Goal: Navigation & Orientation: Find specific page/section

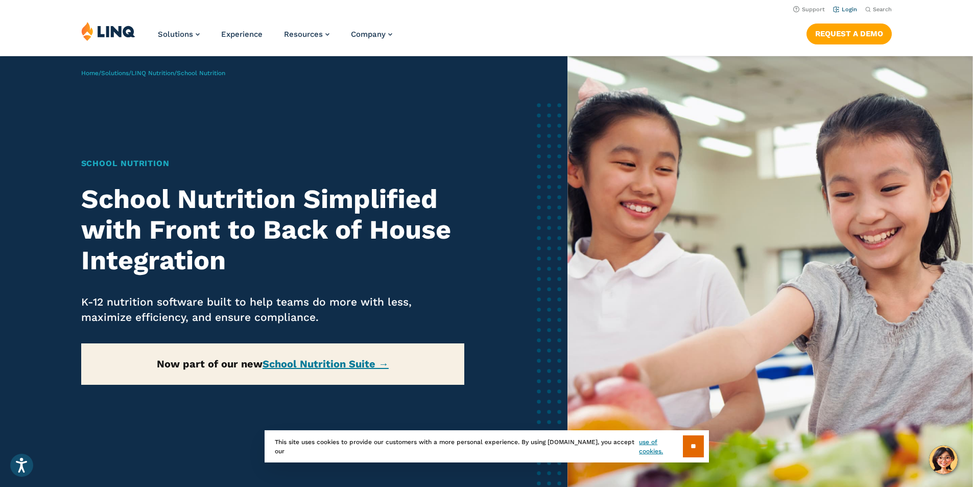
click at [851, 11] on link "Login" at bounding box center [845, 9] width 24 height 7
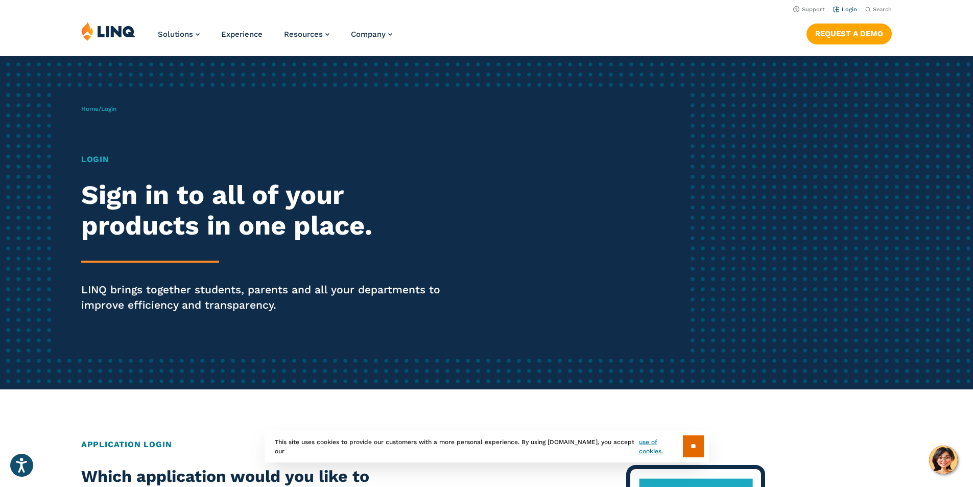
click at [849, 10] on link "Login" at bounding box center [845, 9] width 24 height 7
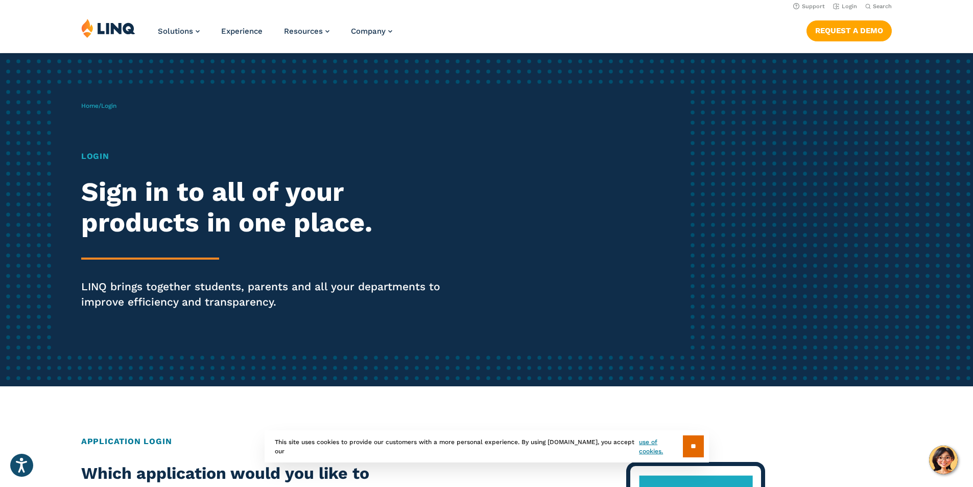
scroll to position [153, 0]
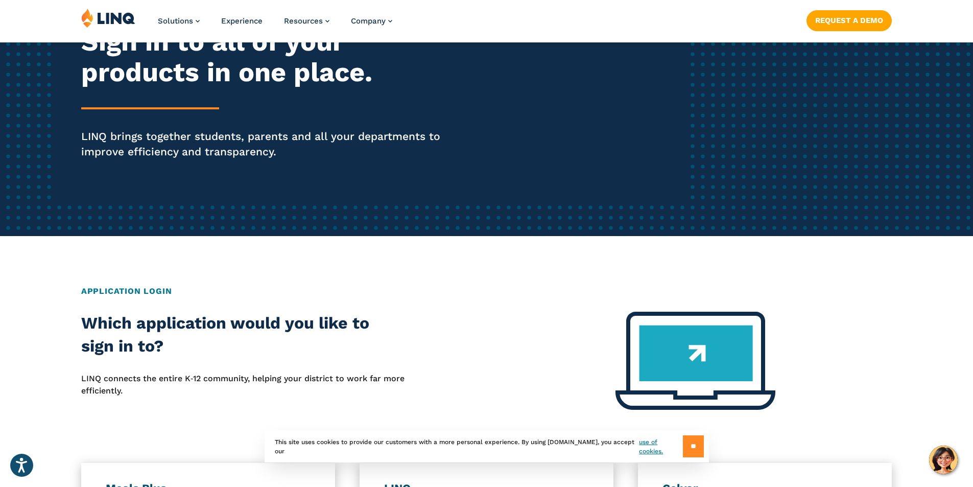
click at [690, 447] on input "**" at bounding box center [693, 446] width 21 height 22
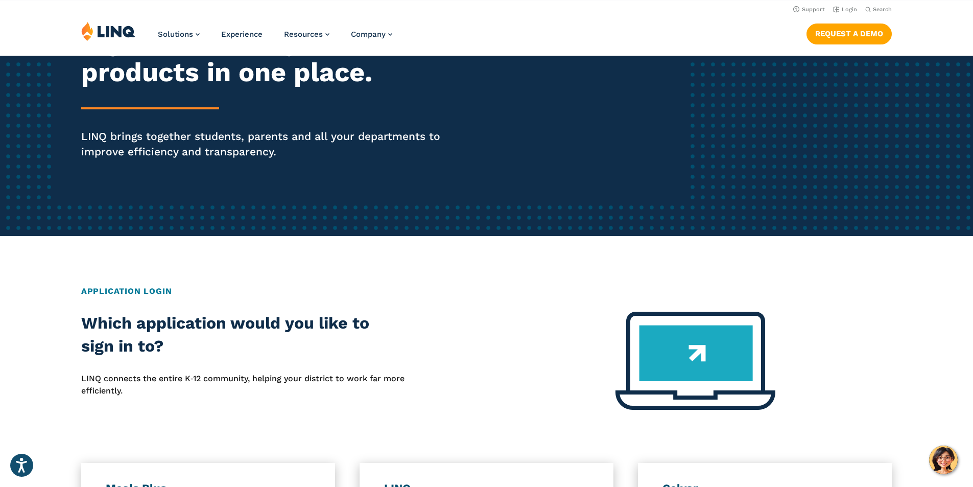
scroll to position [0, 0]
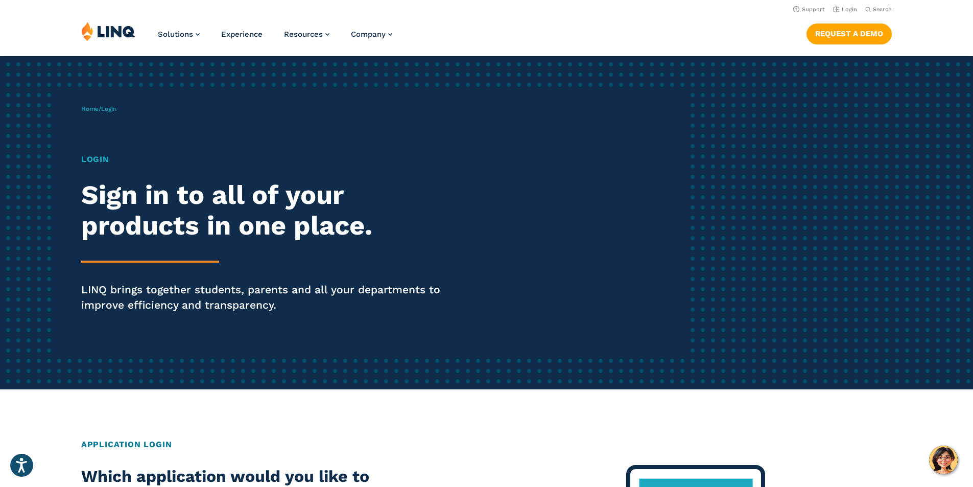
click at [113, 30] on img at bounding box center [108, 30] width 54 height 19
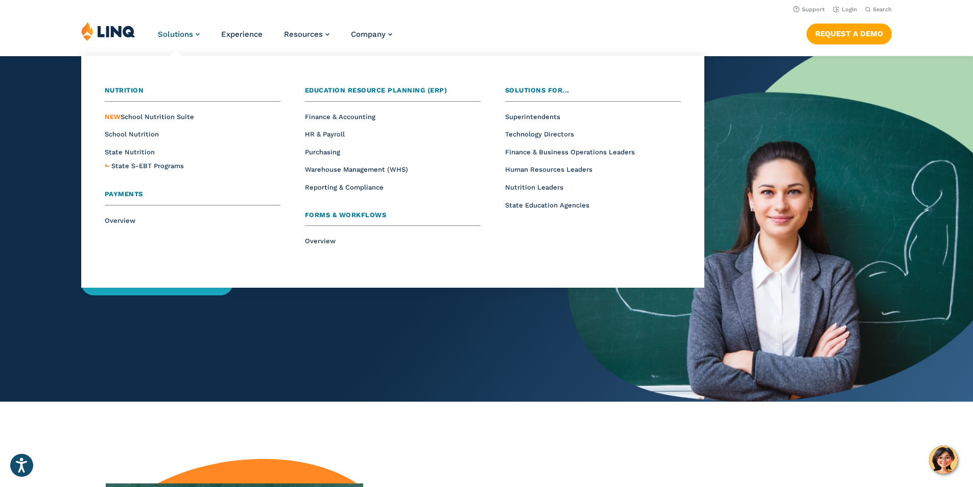
click at [185, 37] on span "Solutions" at bounding box center [175, 34] width 35 height 9
